Goal: Task Accomplishment & Management: Manage account settings

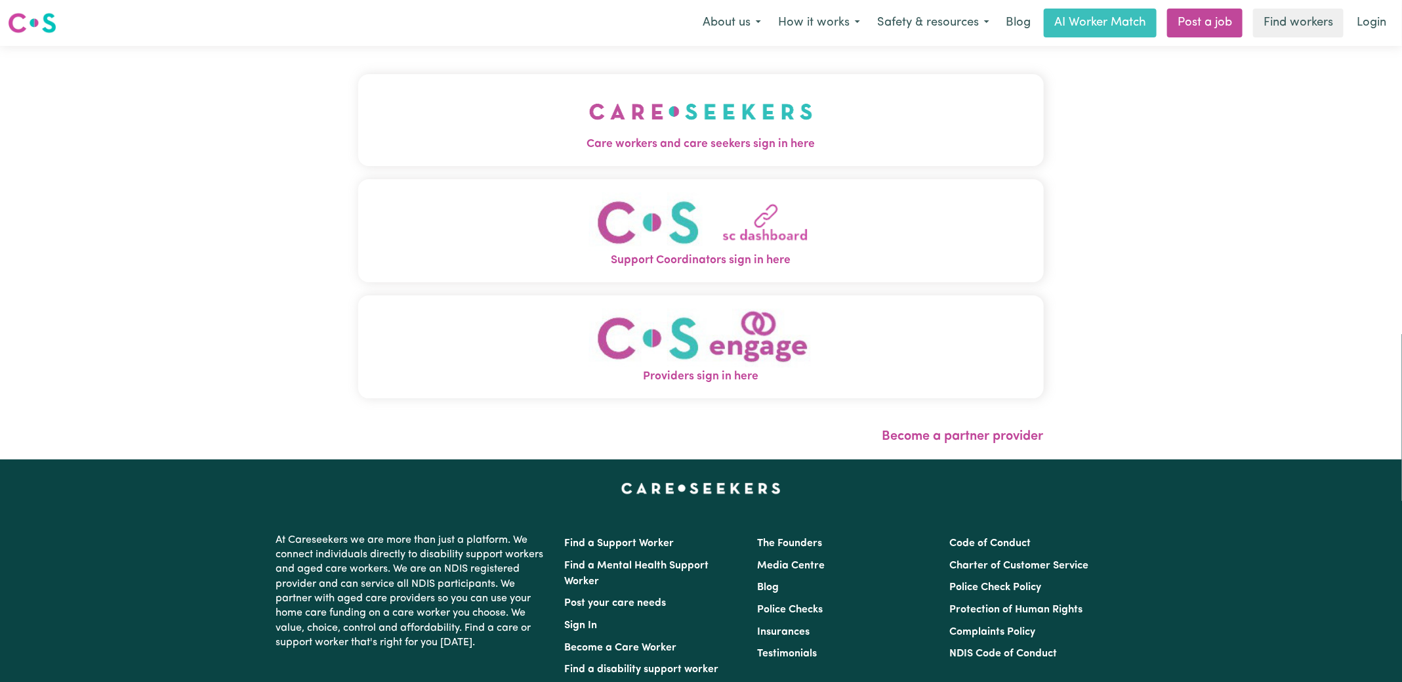
click at [429, 136] on span "Care workers and care seekers sign in here" at bounding box center [701, 144] width 686 height 17
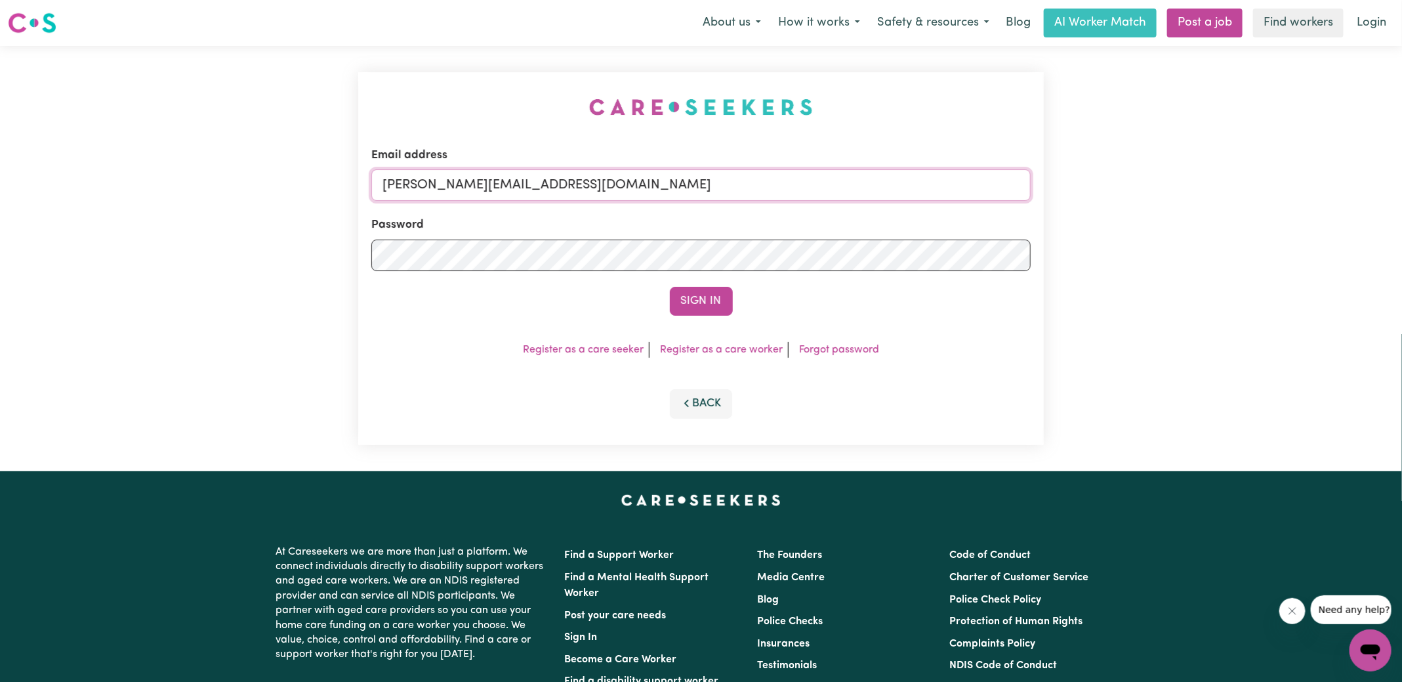
click at [598, 195] on input "[PERSON_NAME][EMAIL_ADDRESS][DOMAIN_NAME]" at bounding box center [700, 184] width 659 height 31
drag, startPoint x: 461, startPoint y: 183, endPoint x: 863, endPoint y: 220, distance: 403.9
click at [863, 223] on form "Email address [EMAIL_ADDRESS][DOMAIN_NAME] Password Sign In" at bounding box center [700, 231] width 659 height 169
type input "[PERSON_NAME][EMAIL_ADDRESS][DOMAIN_NAME]"
click at [594, 177] on input "[PERSON_NAME][EMAIL_ADDRESS][DOMAIN_NAME]" at bounding box center [700, 184] width 659 height 31
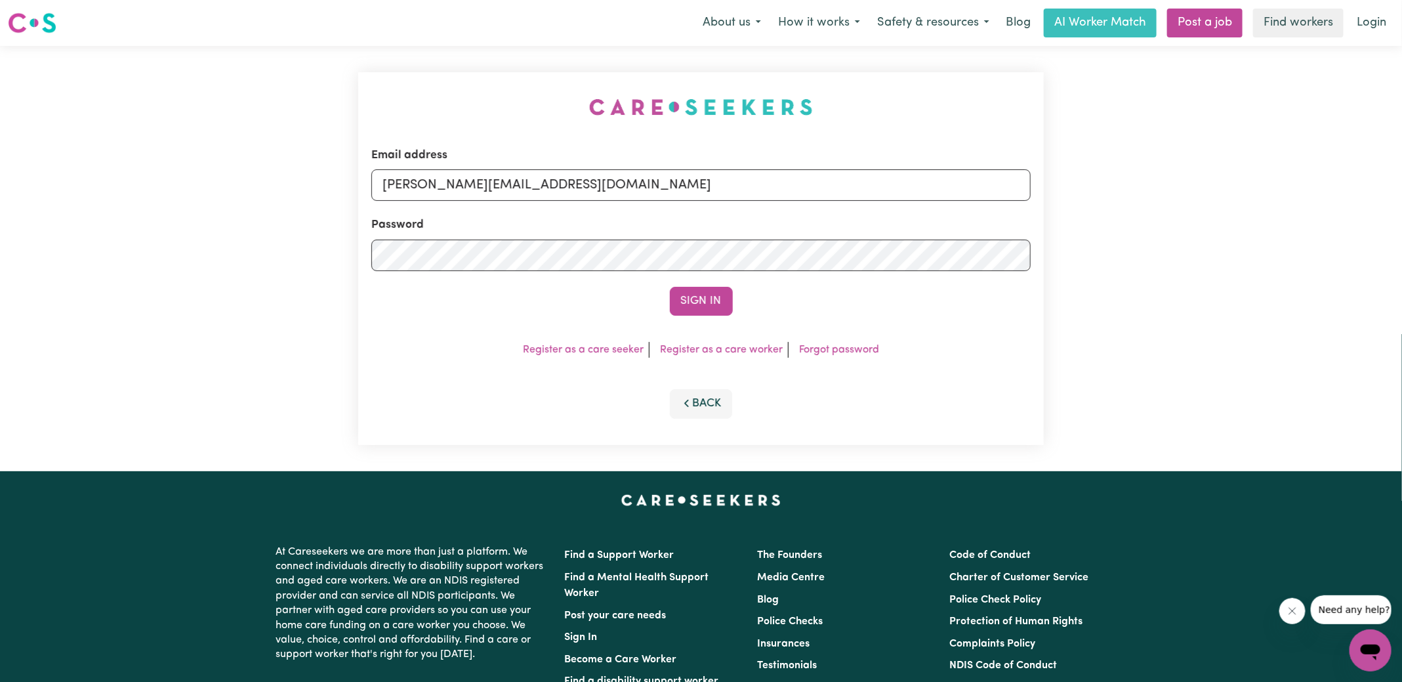
click at [592, 190] on input "[PERSON_NAME][EMAIL_ADDRESS][DOMAIN_NAME]" at bounding box center [700, 184] width 659 height 31
drag, startPoint x: 593, startPoint y: 186, endPoint x: 77, endPoint y: 159, distance: 516.4
click at [77, 159] on div "Email address [PERSON_NAME][EMAIL_ADDRESS][DOMAIN_NAME] Password Sign In Regist…" at bounding box center [701, 258] width 1402 height 425
click at [540, 188] on input "Email address" at bounding box center [700, 184] width 659 height 31
click at [479, 108] on div "Email address [EMAIL_ADDRESS][DOMAIN_NAME] Password Sign In Register as a care …" at bounding box center [701, 258] width 686 height 373
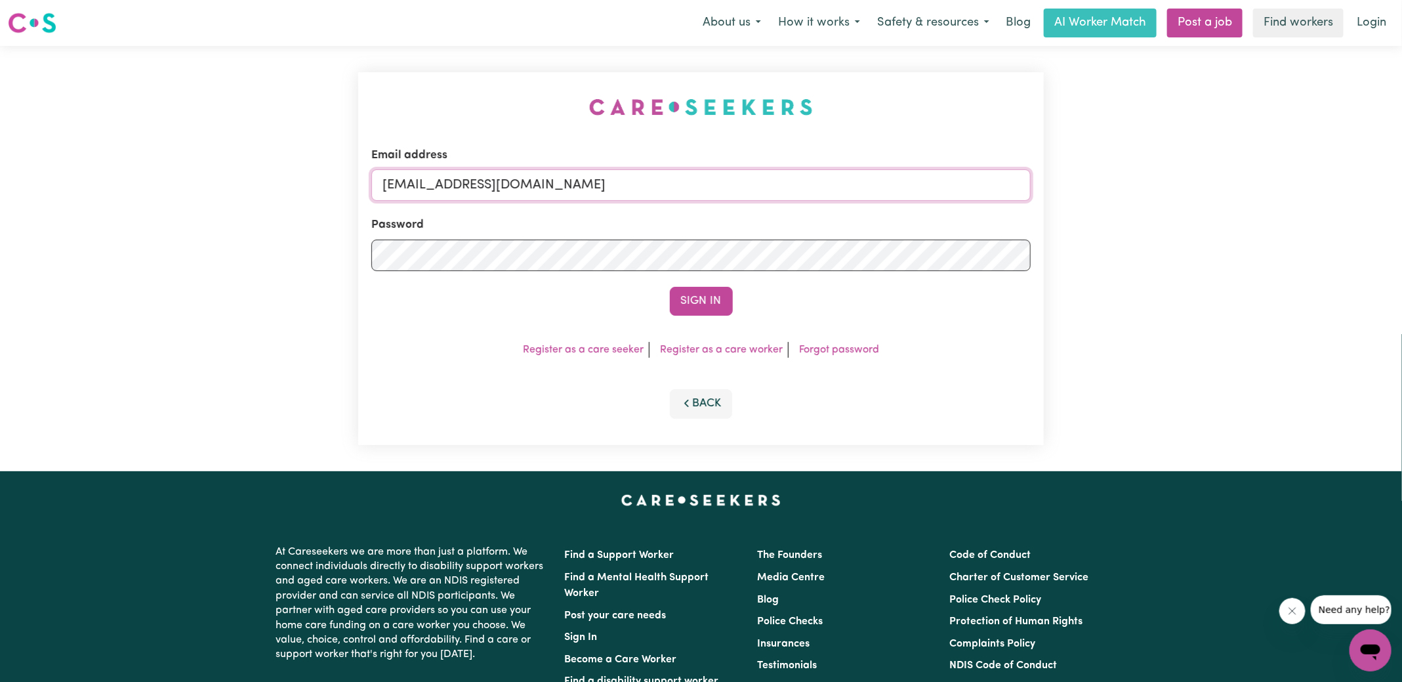
drag, startPoint x: 461, startPoint y: 184, endPoint x: 870, endPoint y: 196, distance: 408.9
click at [870, 197] on input "[EMAIL_ADDRESS][DOMAIN_NAME]" at bounding box center [700, 184] width 659 height 31
paste input "[EMAIL_ADDRESS][DOMAIN_NAME]"
type input "[EMAIL_ADDRESS][DOMAIN_NAME]"
click at [670, 287] on button "Sign In" at bounding box center [701, 301] width 63 height 29
